Goal: Information Seeking & Learning: Compare options

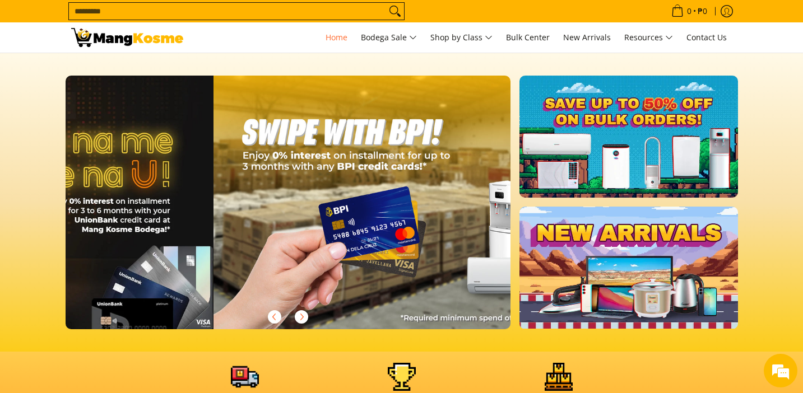
scroll to position [0, 891]
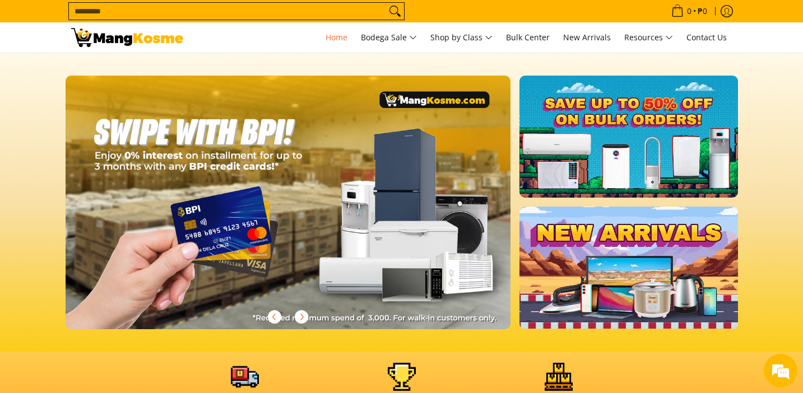
click at [63, 374] on div "Delivery Areas & Fees Warranty Coverage Bulk Ordering" at bounding box center [402, 389] width 684 height 52
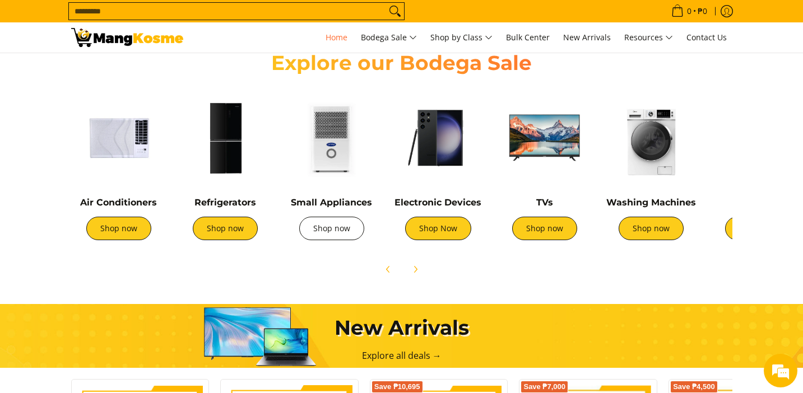
scroll to position [392, 0]
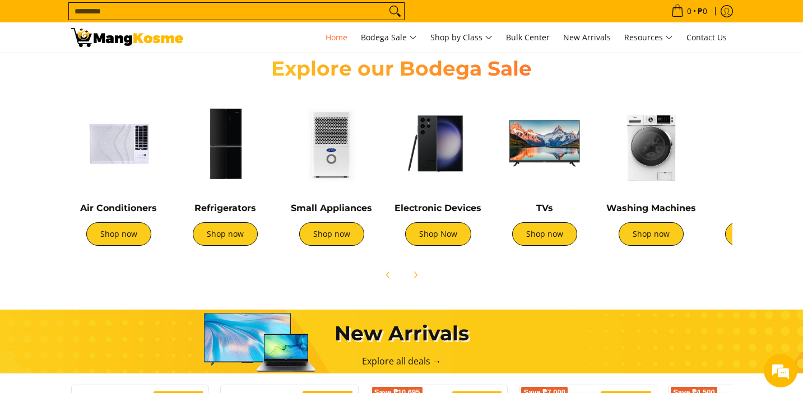
drag, startPoint x: 198, startPoint y: 166, endPoint x: 207, endPoint y: 166, distance: 8.4
click at [198, 166] on img at bounding box center [225, 143] width 95 height 95
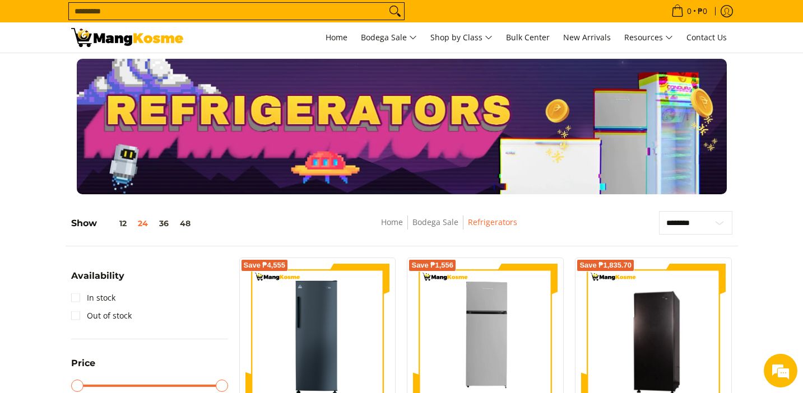
drag, startPoint x: 29, startPoint y: 320, endPoint x: 114, endPoint y: 281, distance: 93.8
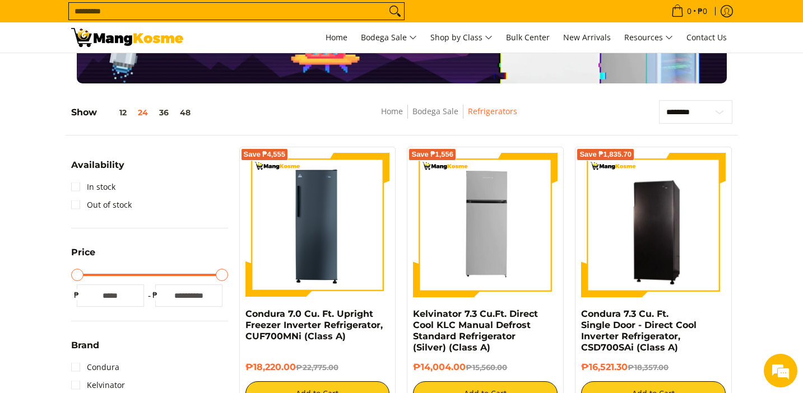
scroll to position [168, 0]
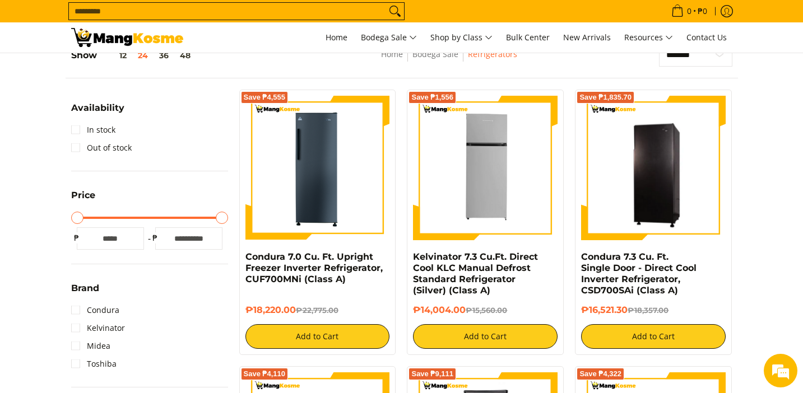
drag, startPoint x: 48, startPoint y: 328, endPoint x: 59, endPoint y: 320, distance: 14.1
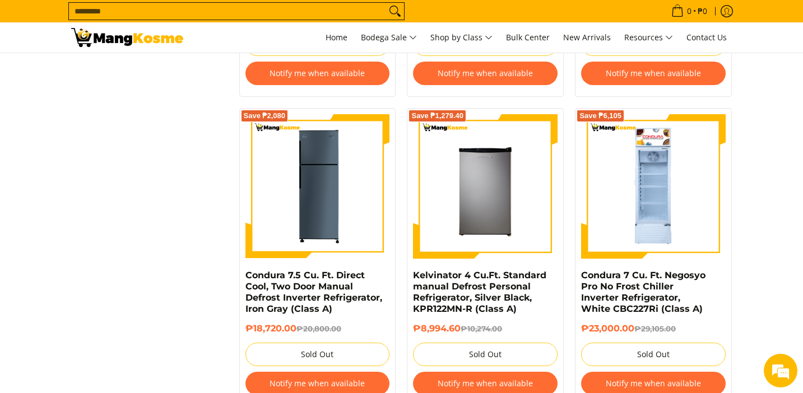
scroll to position [1065, 0]
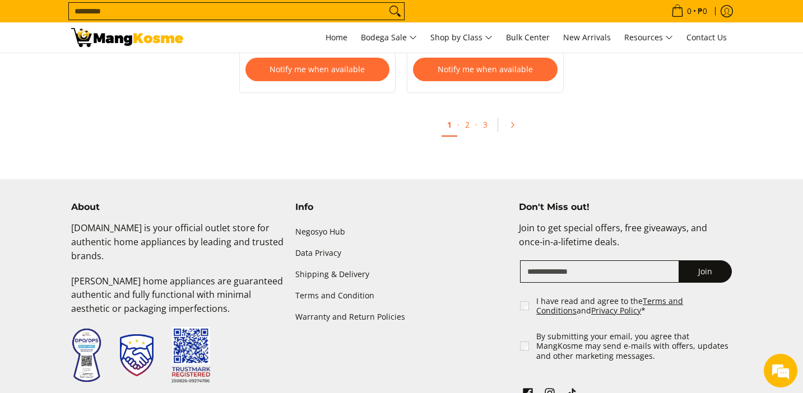
scroll to position [2522, 0]
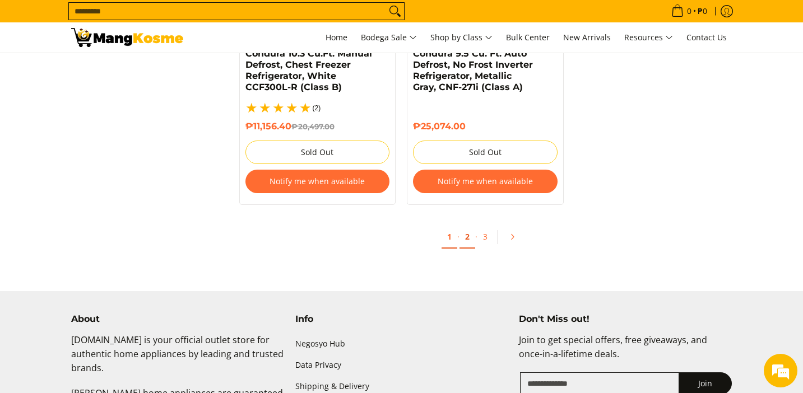
click at [465, 226] on link "2" at bounding box center [468, 237] width 16 height 23
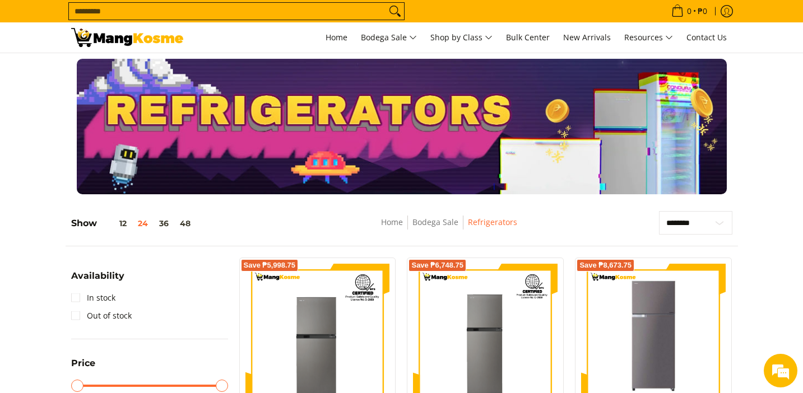
drag, startPoint x: 24, startPoint y: 310, endPoint x: 230, endPoint y: 295, distance: 206.8
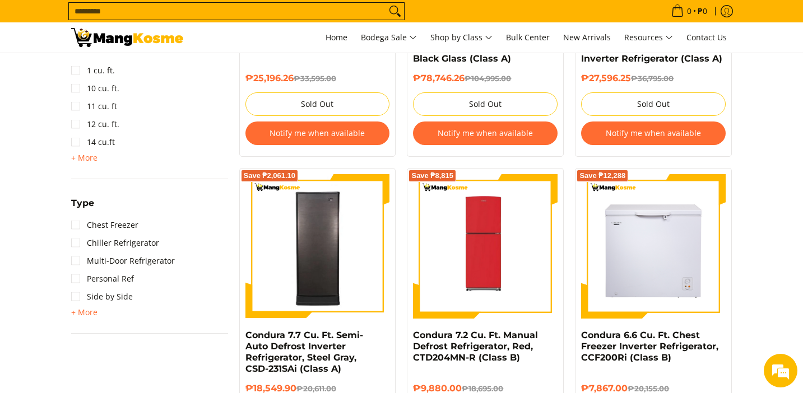
scroll to position [729, 0]
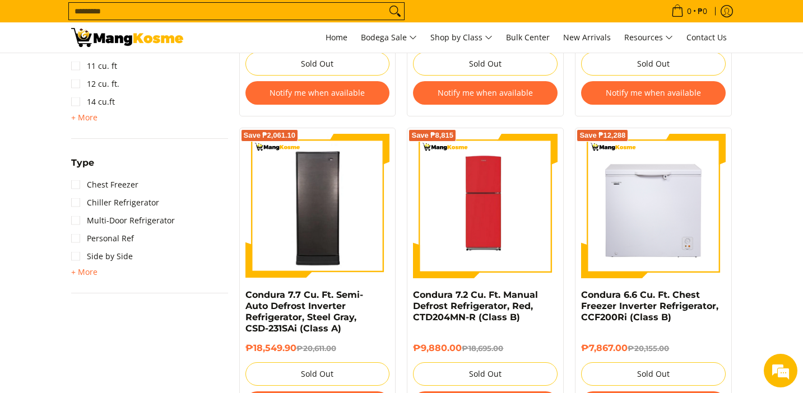
drag, startPoint x: 101, startPoint y: 336, endPoint x: 146, endPoint y: 332, distance: 44.5
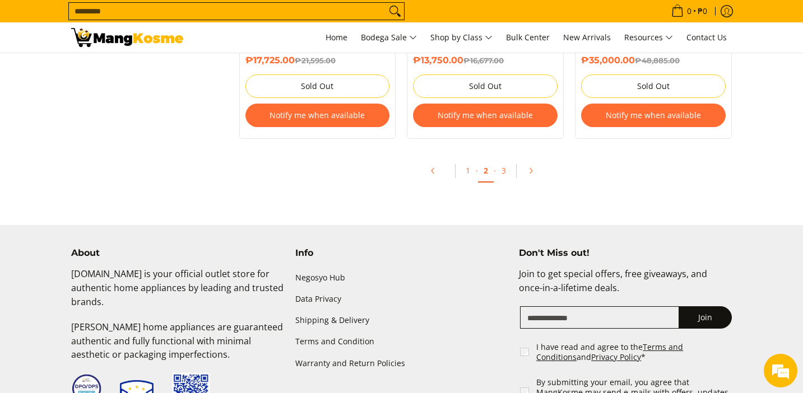
scroll to position [2522, 0]
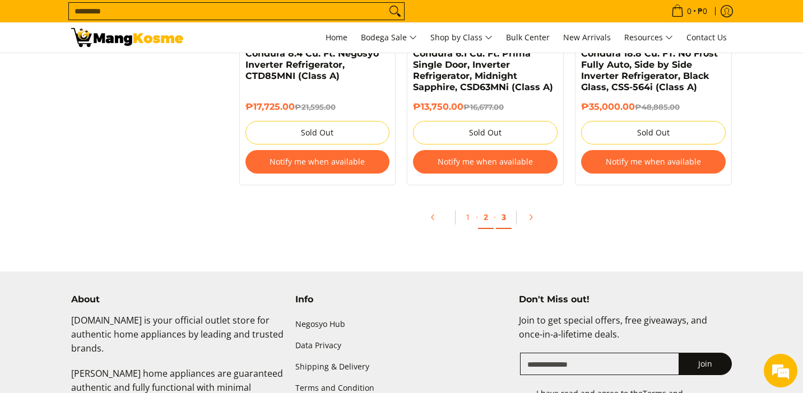
click at [507, 218] on link "3" at bounding box center [504, 217] width 16 height 23
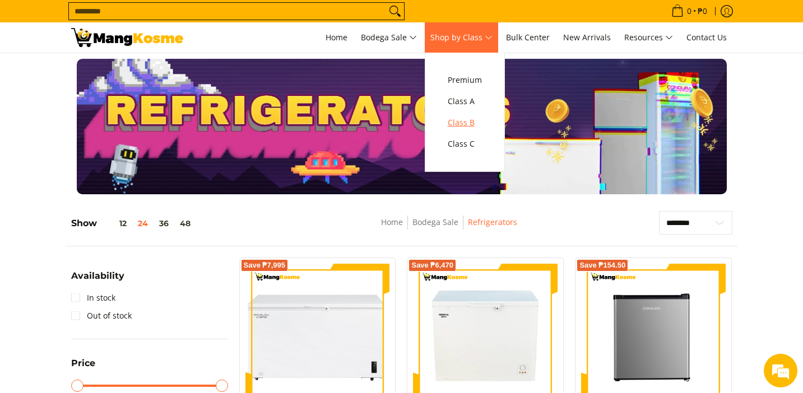
click at [474, 122] on span "Class B" at bounding box center [465, 123] width 34 height 14
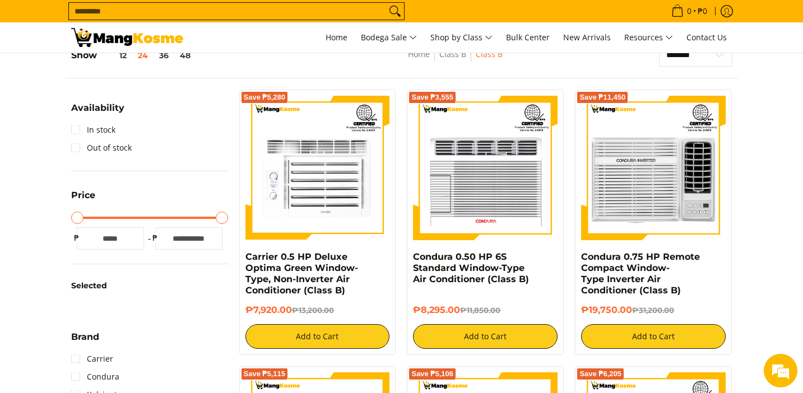
drag, startPoint x: 44, startPoint y: 304, endPoint x: 70, endPoint y: 299, distance: 26.2
drag, startPoint x: 521, startPoint y: 158, endPoint x: 147, endPoint y: 151, distance: 373.9
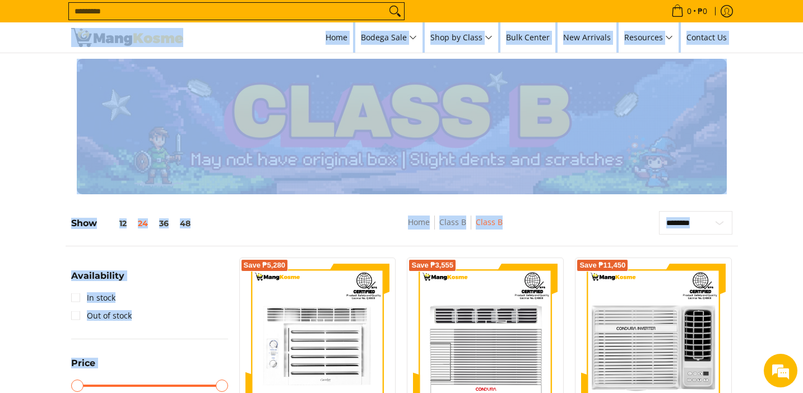
drag, startPoint x: 147, startPoint y: 151, endPoint x: 651, endPoint y: -33, distance: 535.7
click at [763, 183] on div at bounding box center [401, 127] width 803 height 136
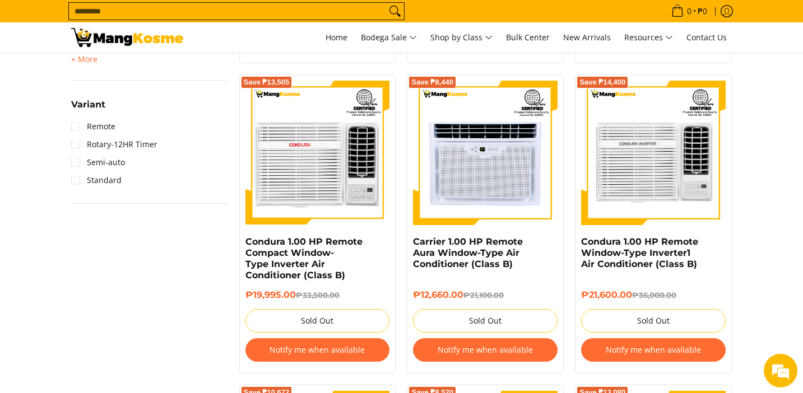
scroll to position [1345, 0]
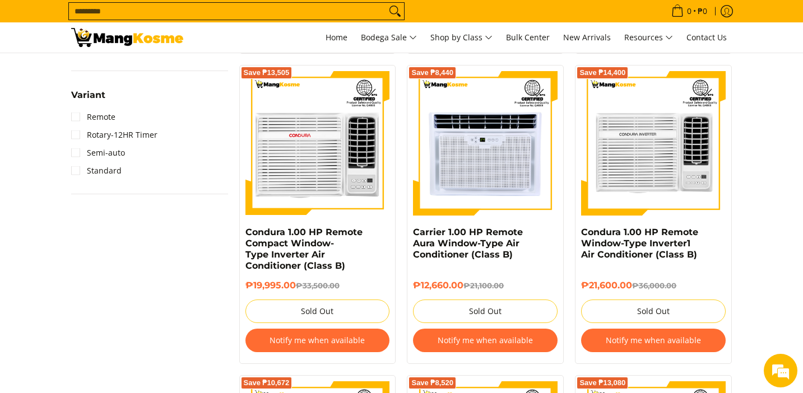
click at [144, 328] on div "**********" at bounding box center [402, 101] width 673 height 2471
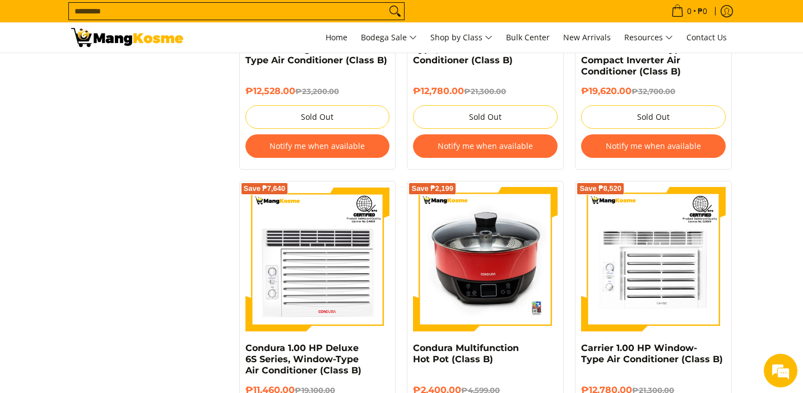
scroll to position [1962, 0]
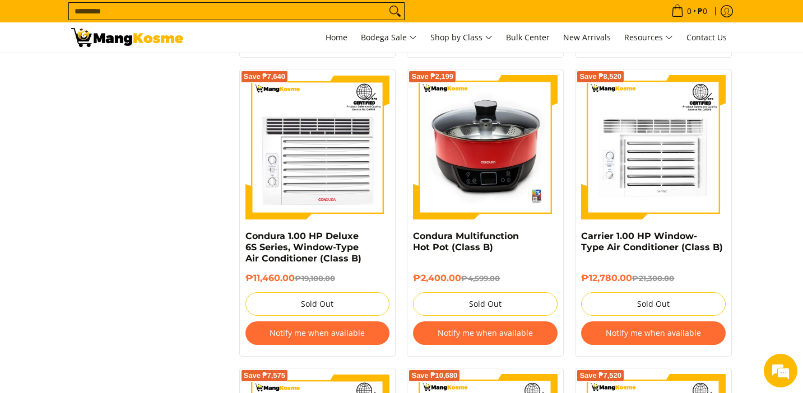
drag, startPoint x: 111, startPoint y: 335, endPoint x: 261, endPoint y: 326, distance: 149.9
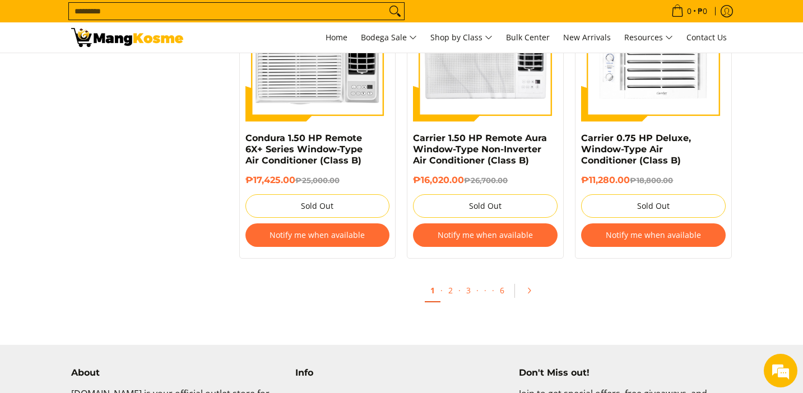
scroll to position [2354, 0]
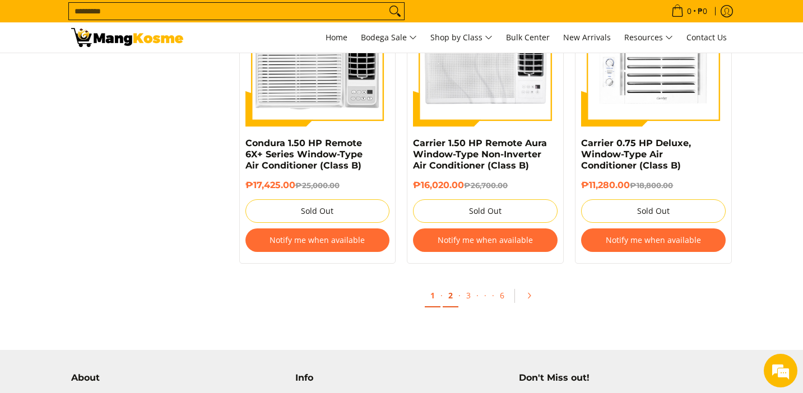
click at [453, 303] on link "2" at bounding box center [451, 296] width 16 height 23
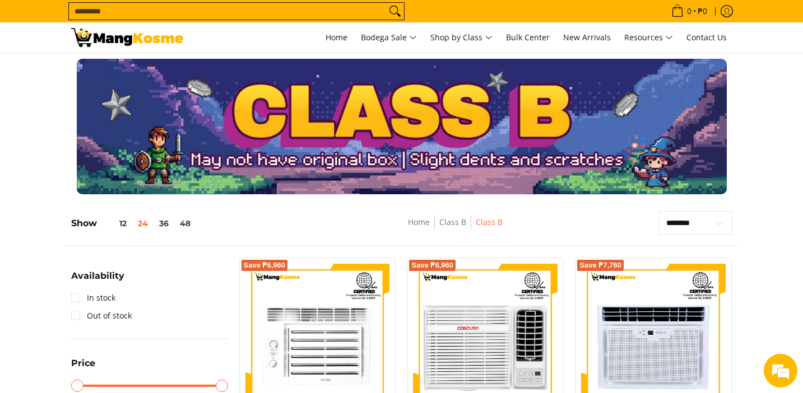
drag, startPoint x: 45, startPoint y: 389, endPoint x: 48, endPoint y: 383, distance: 6.8
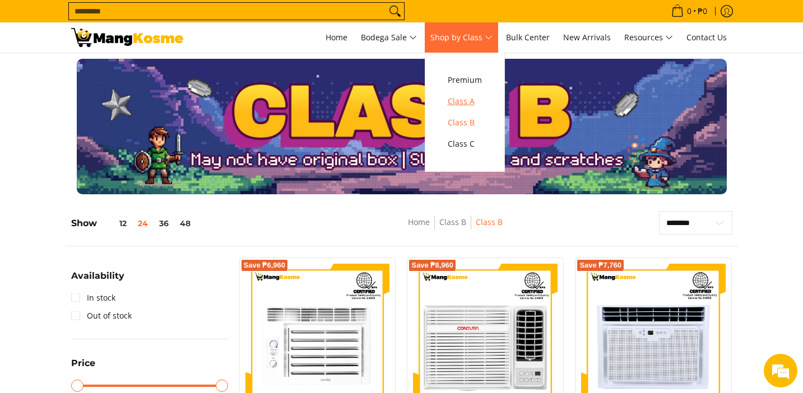
click at [470, 95] on span "Class A" at bounding box center [465, 102] width 34 height 14
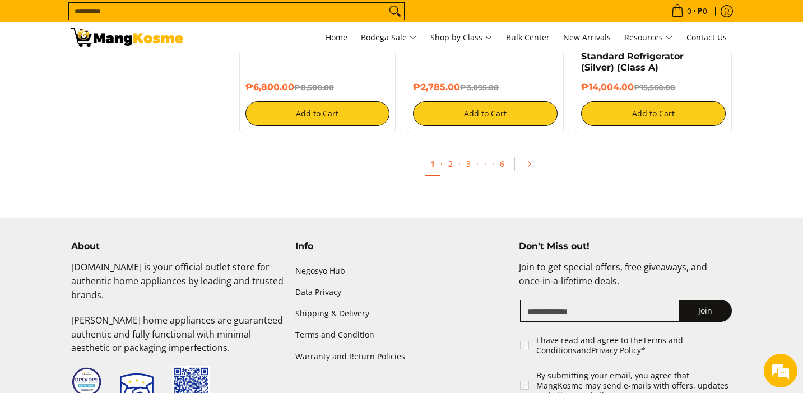
scroll to position [2242, 0]
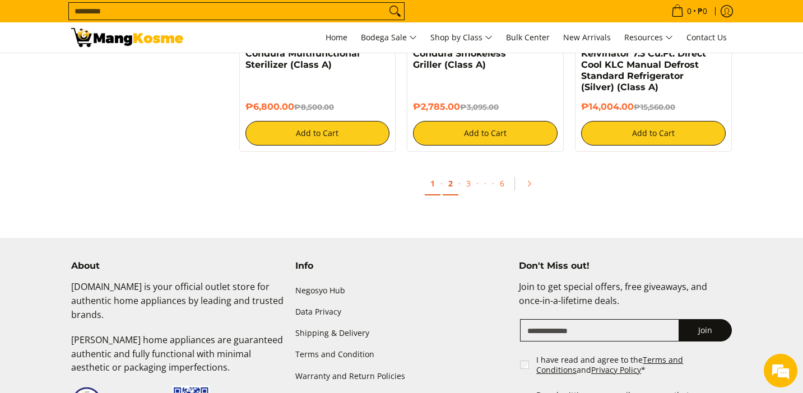
click at [448, 182] on link "2" at bounding box center [451, 184] width 16 height 23
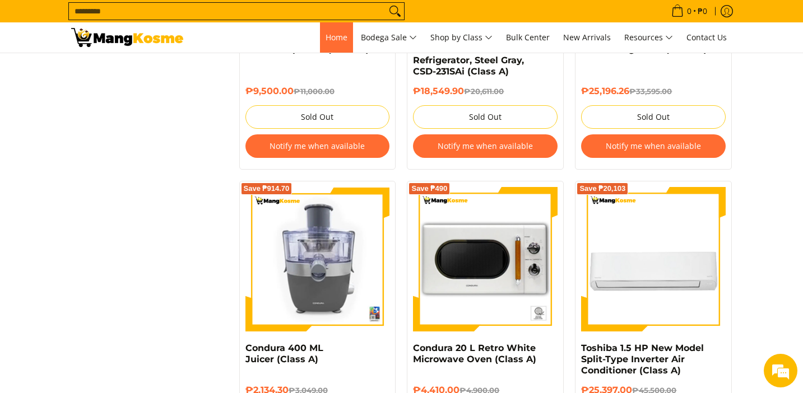
scroll to position [1738, 0]
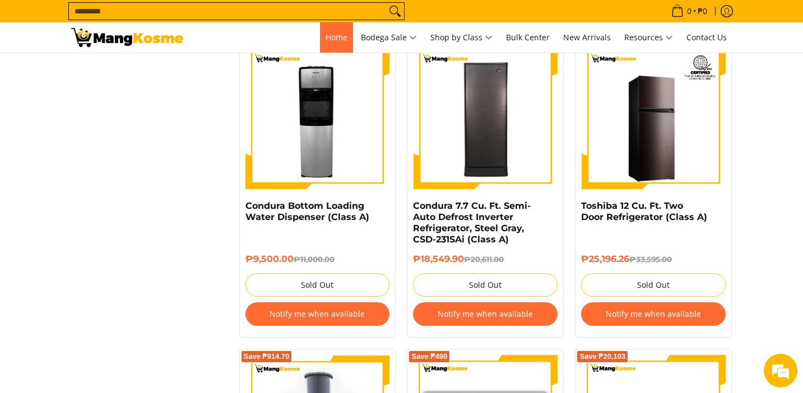
click at [337, 45] on link "Home" at bounding box center [336, 37] width 33 height 30
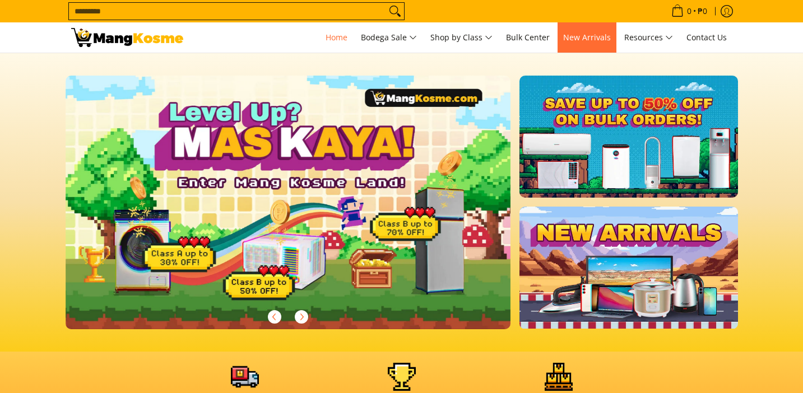
click at [580, 41] on span "New Arrivals" at bounding box center [587, 37] width 48 height 11
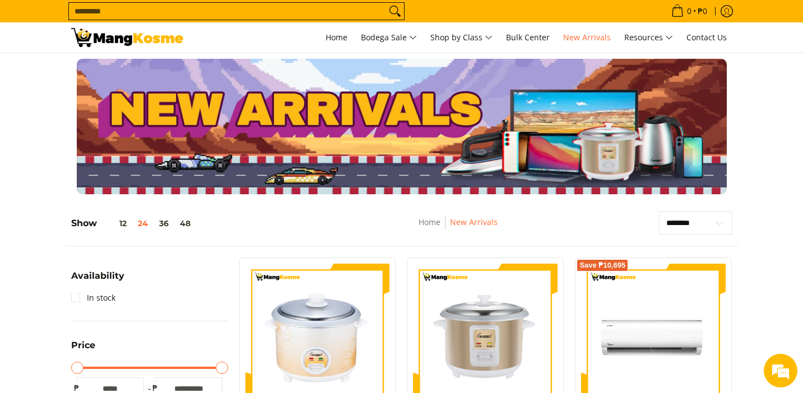
click at [733, 299] on div "Save ₱10,695 Midea 3.0 HP Celest Basic Split-Type Inverter Air Conditioner (Pre…" at bounding box center [653, 385] width 168 height 254
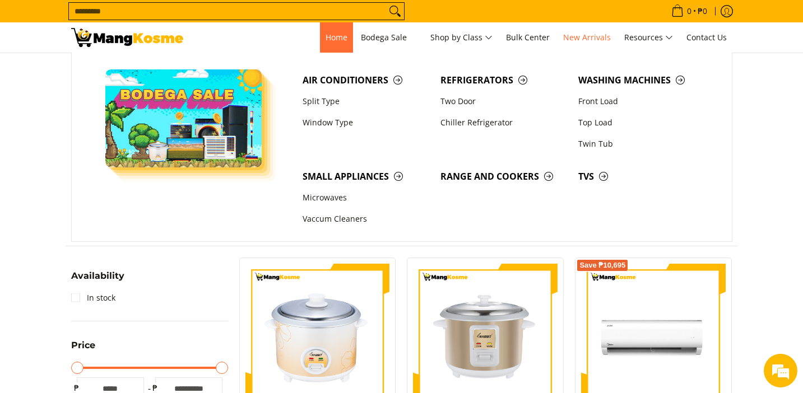
click at [328, 35] on span "Home" at bounding box center [337, 37] width 22 height 11
